Goal: Information Seeking & Learning: Learn about a topic

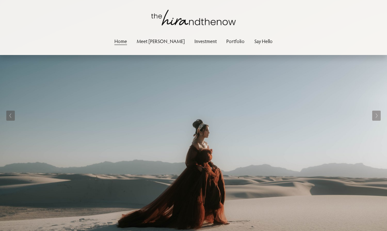
click at [226, 42] on link "Portfolio" at bounding box center [235, 41] width 18 height 9
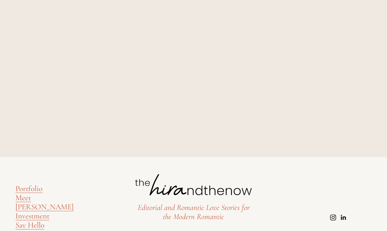
scroll to position [6114, 0]
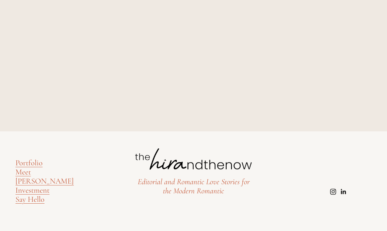
click at [37, 166] on link "Portfolio" at bounding box center [28, 163] width 27 height 9
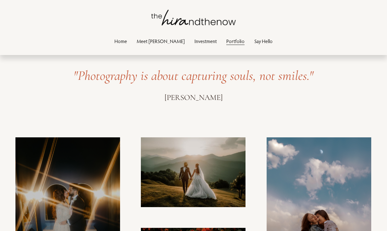
click at [194, 40] on link "Investment" at bounding box center [205, 41] width 22 height 9
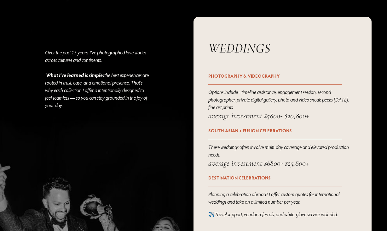
scroll to position [772, 0]
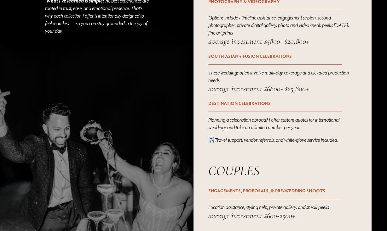
drag, startPoint x: 245, startPoint y: 8, endPoint x: 251, endPoint y: 10, distance: 6.2
click at [249, 4] on strong "PHOTOGRAPHY & VIDEOGRAPHY" at bounding box center [243, 1] width 71 height 6
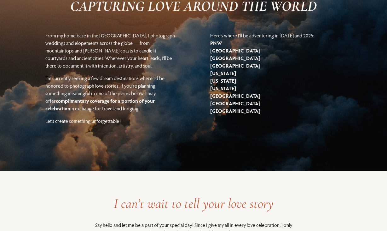
scroll to position [1183, 0]
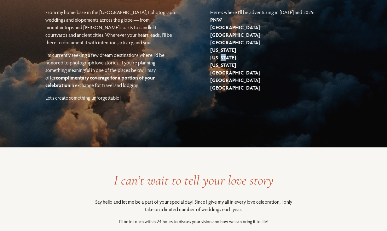
drag, startPoint x: 218, startPoint y: 76, endPoint x: 224, endPoint y: 75, distance: 5.7
click at [223, 75] on p "Here’s where I’ll be adventuring in 2024 and 2025: PNW London Scotland Mexico H…" at bounding box center [275, 50] width 131 height 83
click at [240, 55] on p "Here’s where I’ll be adventuring in 2024 and 2025: PNW London Scotland Mexico H…" at bounding box center [275, 50] width 131 height 83
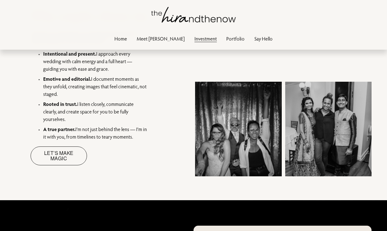
scroll to position [0, 0]
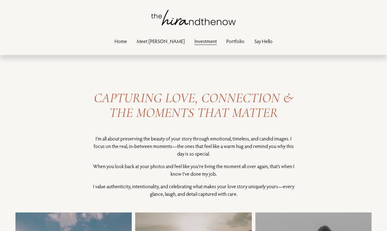
click at [226, 44] on link "Portfolio" at bounding box center [235, 41] width 18 height 9
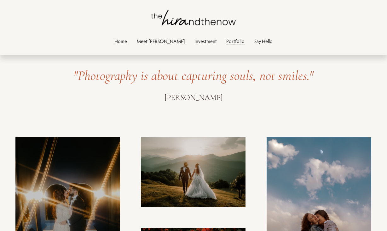
click at [139, 49] on div "Skip to Content Home Meet Hira Investment" at bounding box center [193, 27] width 387 height 55
click at [127, 40] on link "Home" at bounding box center [120, 41] width 13 height 9
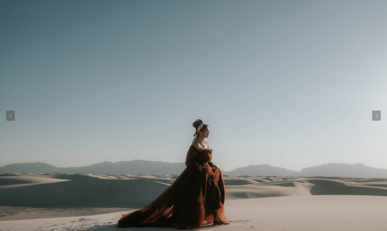
scroll to position [82, 0]
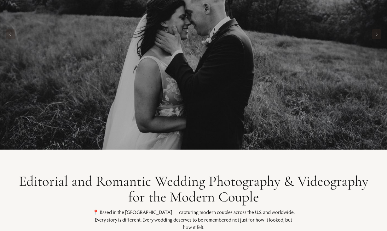
click at [375, 37] on button "Next Slide" at bounding box center [376, 34] width 9 height 10
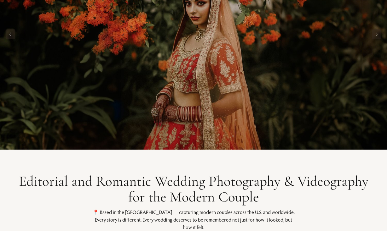
click at [375, 35] on icon "Next Slide" at bounding box center [376, 34] width 3 height 5
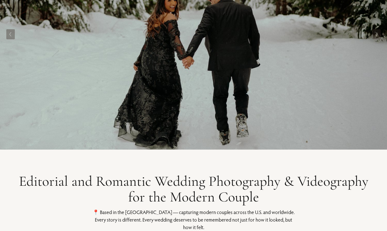
click at [375, 35] on icon "Next Slide" at bounding box center [376, 34] width 3 height 5
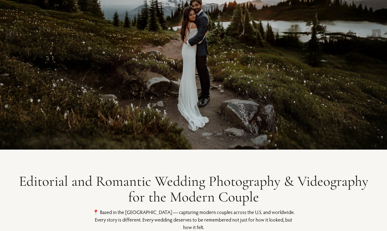
click at [375, 35] on icon "Next Slide" at bounding box center [376, 34] width 3 height 5
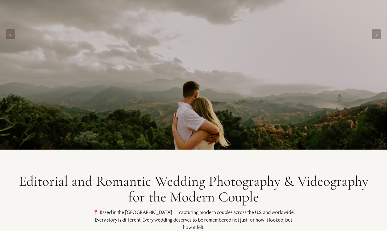
click at [375, 35] on icon "Next Slide" at bounding box center [376, 34] width 3 height 5
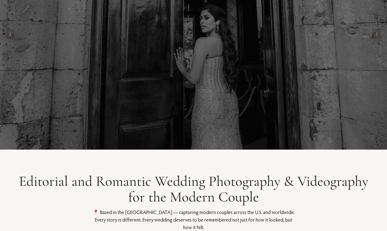
click at [375, 35] on icon "Next Slide" at bounding box center [376, 34] width 3 height 5
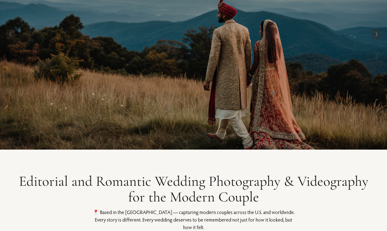
click at [11, 35] on icon "Previous Slide" at bounding box center [10, 34] width 3 height 5
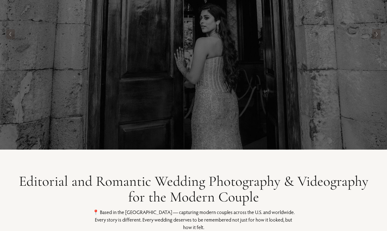
click at [11, 35] on icon "Previous Slide" at bounding box center [10, 34] width 3 height 5
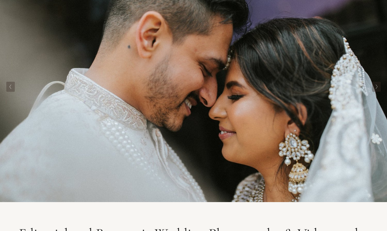
scroll to position [26, 0]
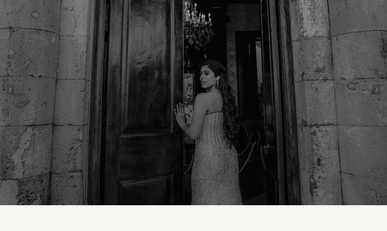
click at [54, 54] on div at bounding box center [193, 89] width 387 height 231
click at [9, 92] on button "Previous Slide" at bounding box center [10, 90] width 9 height 10
click at [10, 92] on icon "Previous Slide" at bounding box center [10, 90] width 3 height 5
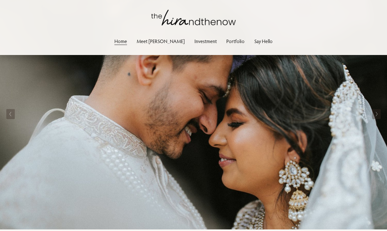
scroll to position [0, 0]
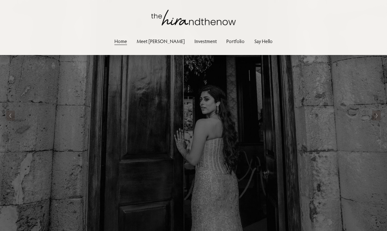
click at [11, 120] on button "Previous Slide" at bounding box center [10, 116] width 9 height 10
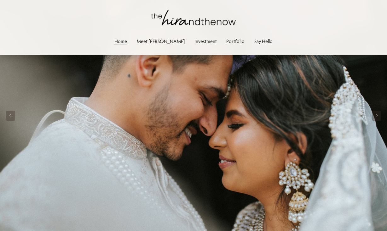
scroll to position [5, 0]
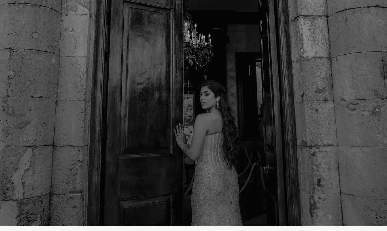
click at [12, 113] on button "Previous Slide" at bounding box center [10, 111] width 9 height 10
click at [376, 111] on polyline "Next Slide" at bounding box center [377, 111] width 2 height 4
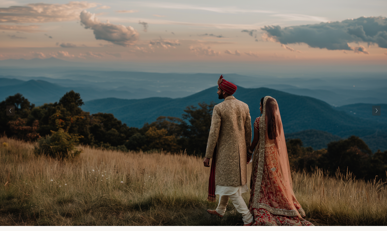
click at [376, 111] on polyline "Next Slide" at bounding box center [377, 111] width 2 height 4
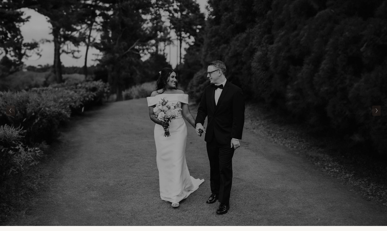
click at [376, 111] on polyline "Next Slide" at bounding box center [377, 111] width 2 height 4
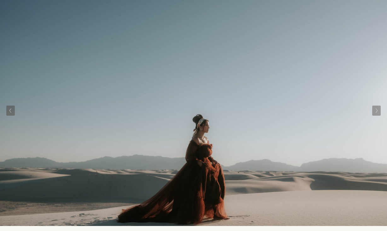
click at [376, 111] on polyline "Next Slide" at bounding box center [377, 111] width 2 height 4
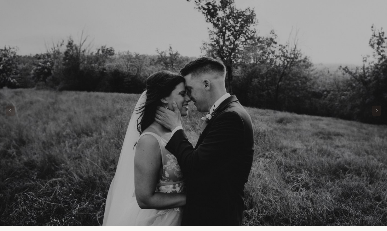
click at [376, 111] on polyline "Next Slide" at bounding box center [377, 111] width 2 height 4
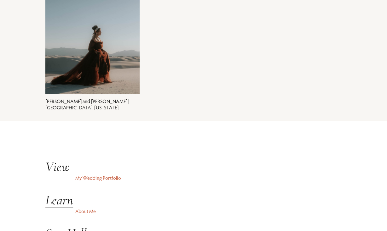
scroll to position [1400, 0]
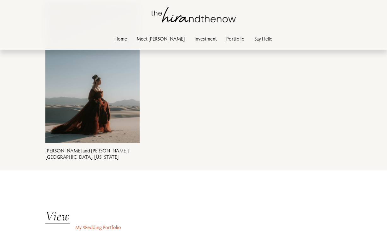
click at [103, 148] on link "Nayana and Charlie | White Sands National Park, New Mexico" at bounding box center [87, 154] width 84 height 12
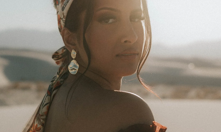
scroll to position [1076, 0]
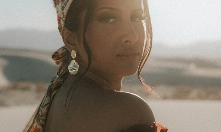
click at [99, 37] on img at bounding box center [110, 57] width 194 height 291
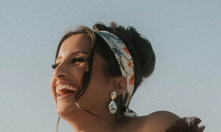
scroll to position [1936, 0]
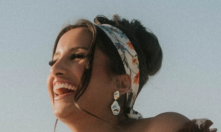
click at [97, 40] on img at bounding box center [110, 40] width 194 height 291
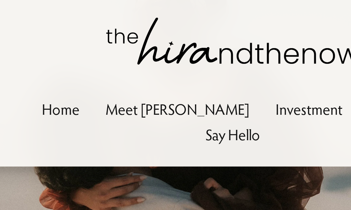
scroll to position [1771, 0]
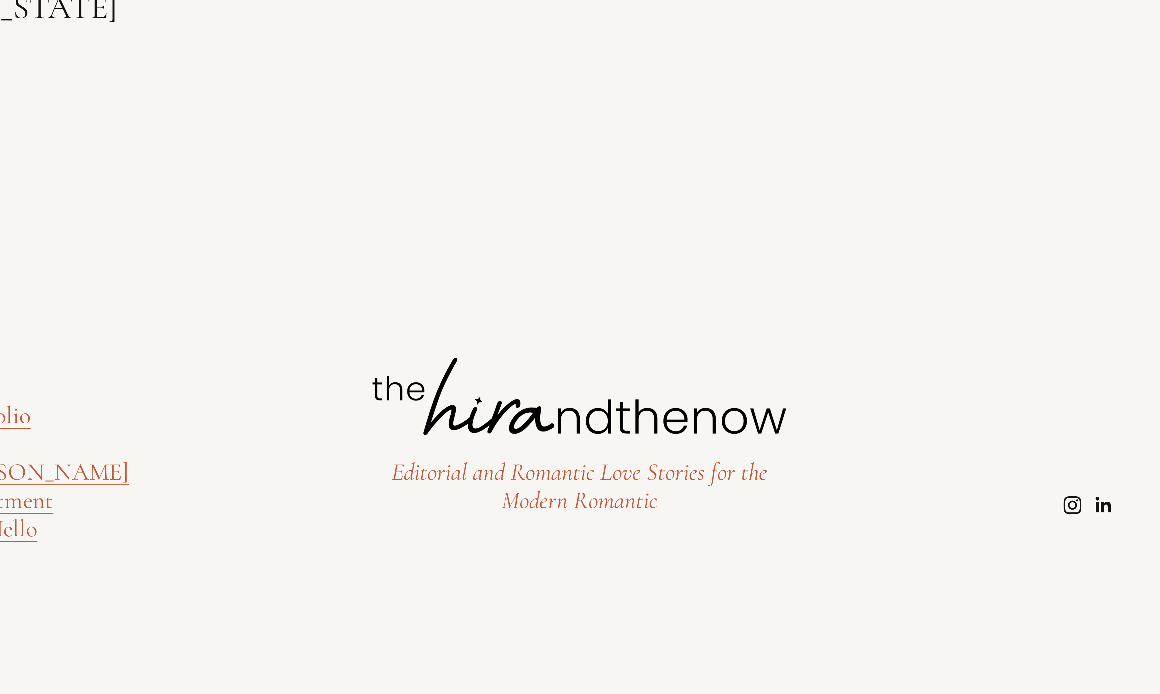
scroll to position [11217, 0]
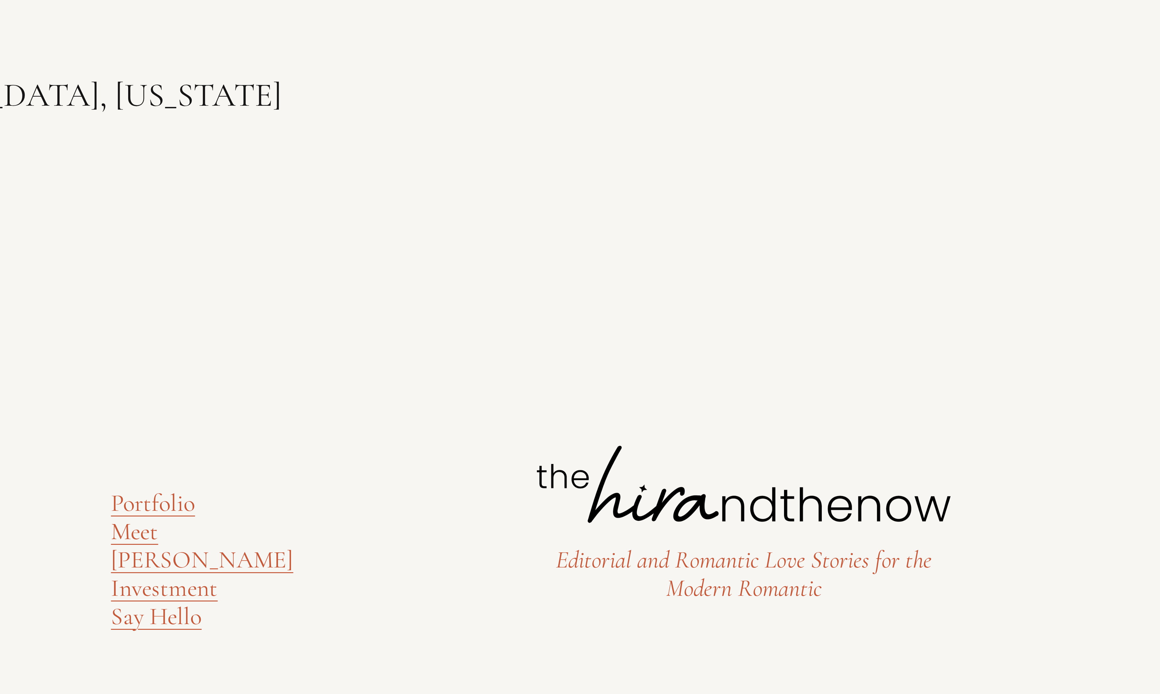
click at [351, 210] on link "Portfolio" at bounding box center [383, 576] width 28 height 9
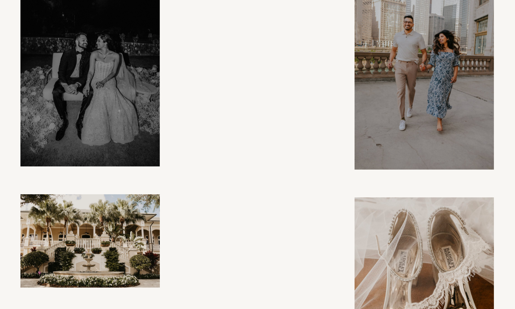
scroll to position [2648, 0]
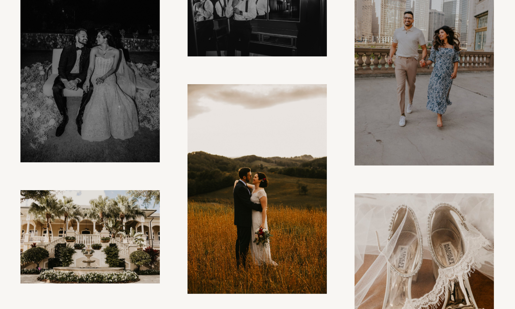
click at [248, 182] on img at bounding box center [258, 189] width 140 height 210
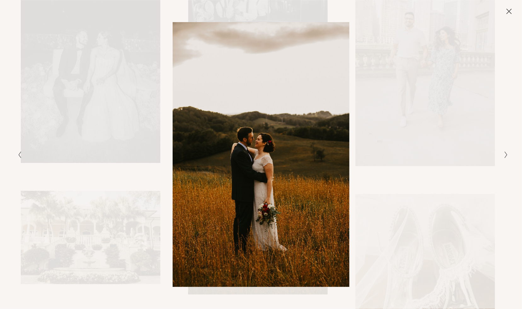
click at [399, 119] on div "Gallery" at bounding box center [383, 154] width 245 height 265
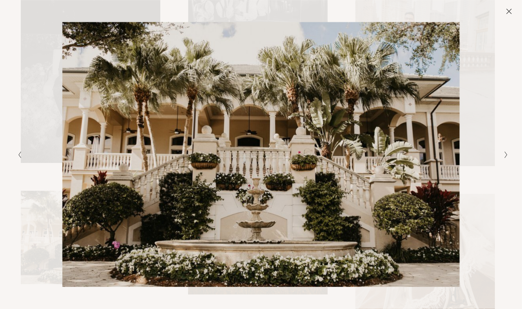
click at [510, 10] on icon "Close" at bounding box center [508, 11] width 5 height 5
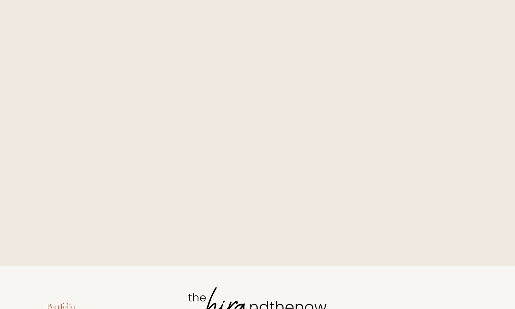
scroll to position [7881, 0]
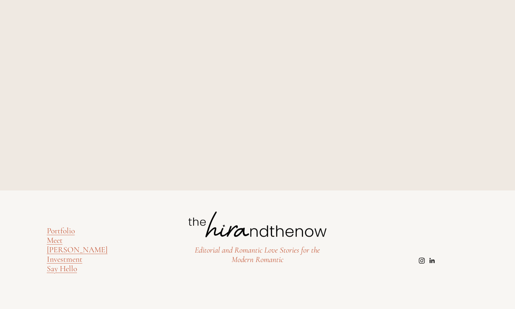
click at [65, 256] on link "Investment" at bounding box center [65, 258] width 36 height 9
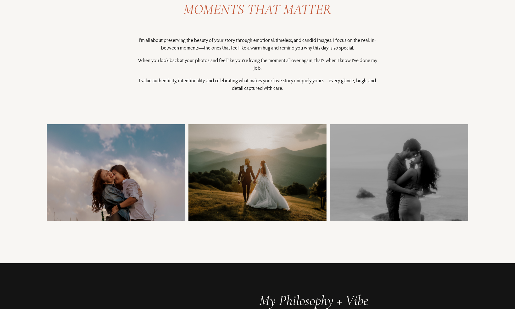
scroll to position [115, 0]
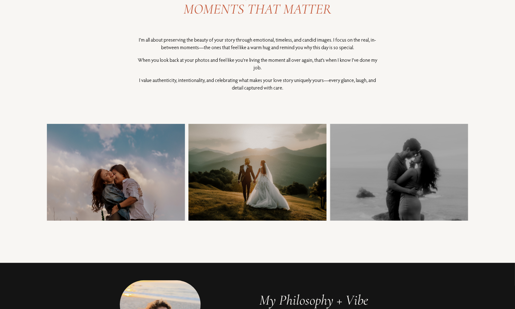
drag, startPoint x: 104, startPoint y: 191, endPoint x: 138, endPoint y: 189, distance: 33.4
click at [137, 189] on div at bounding box center [116, 172] width 138 height 97
drag, startPoint x: 230, startPoint y: 189, endPoint x: 243, endPoint y: 189, distance: 13.5
click at [237, 189] on div at bounding box center [258, 172] width 138 height 97
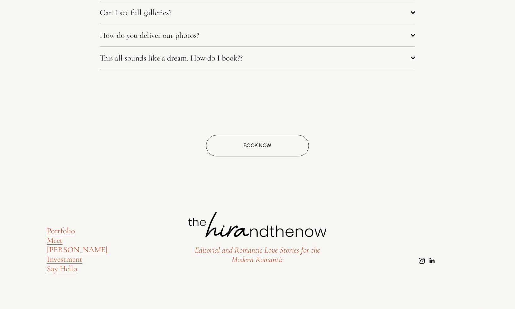
scroll to position [2885, 0]
click at [63, 233] on link "Portfolio" at bounding box center [61, 230] width 28 height 9
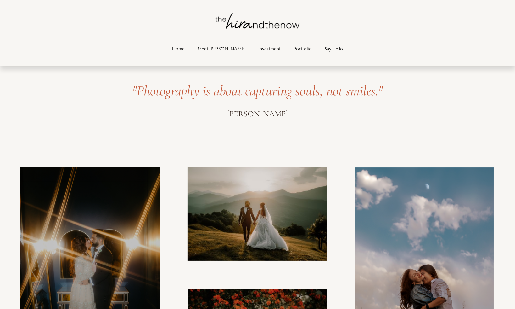
click at [226, 50] on link "Meet [PERSON_NAME]" at bounding box center [222, 48] width 48 height 9
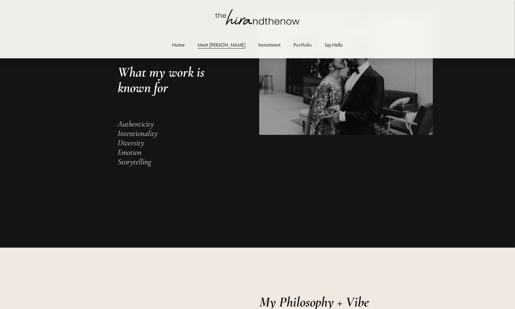
scroll to position [282, 0]
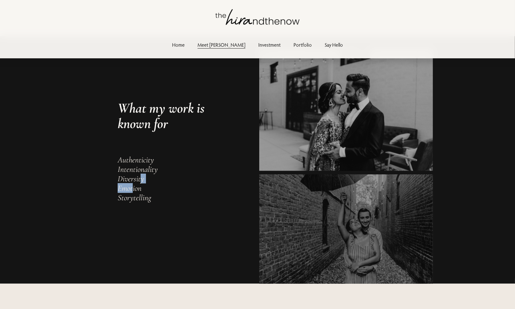
drag, startPoint x: 132, startPoint y: 188, endPoint x: 142, endPoint y: 181, distance: 11.7
click at [142, 181] on em "Authenticity Intentionality Diversity Emotion Storytelling" at bounding box center [138, 179] width 40 height 48
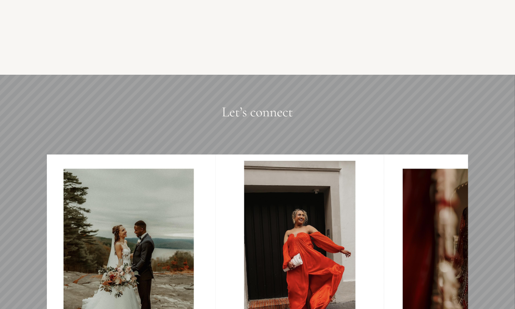
scroll to position [1612, 0]
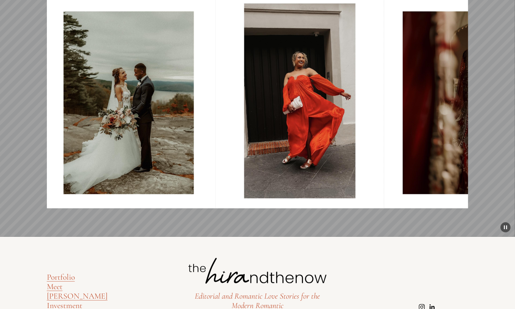
click at [150, 108] on img at bounding box center [131, 102] width 169 height 211
